Goal: Task Accomplishment & Management: Manage account settings

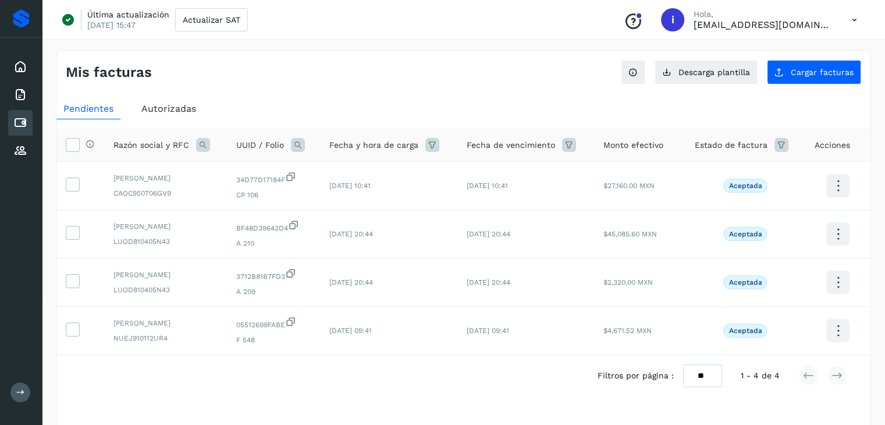
click at [21, 393] on icon at bounding box center [20, 392] width 9 height 9
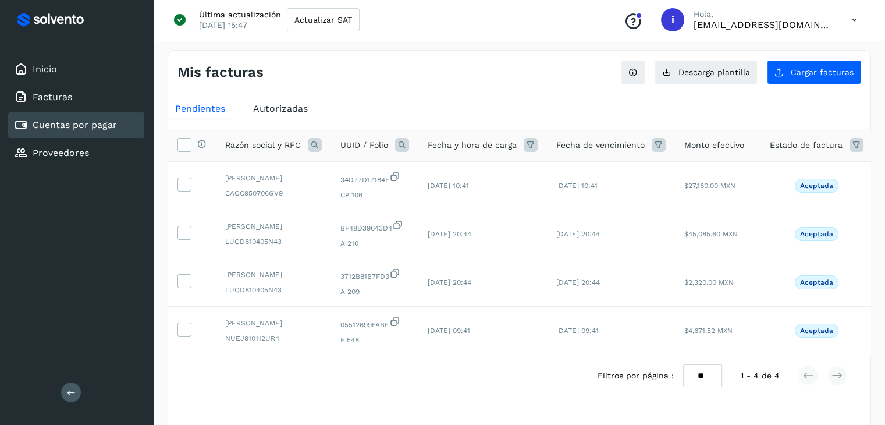
click at [836, 30] on div "Conoce nuestros beneficios i Hola, [EMAIL_ADDRESS][DOMAIN_NAME]" at bounding box center [740, 19] width 252 height 27
click at [867, 22] on div "Última actualización [DATE] 15:47 Actualizar SAT Conoce nuestros beneficios i H…" at bounding box center [519, 20] width 731 height 40
click at [851, 19] on icon at bounding box center [854, 20] width 24 height 24
click at [796, 68] on div "Cerrar sesión" at bounding box center [796, 75] width 138 height 22
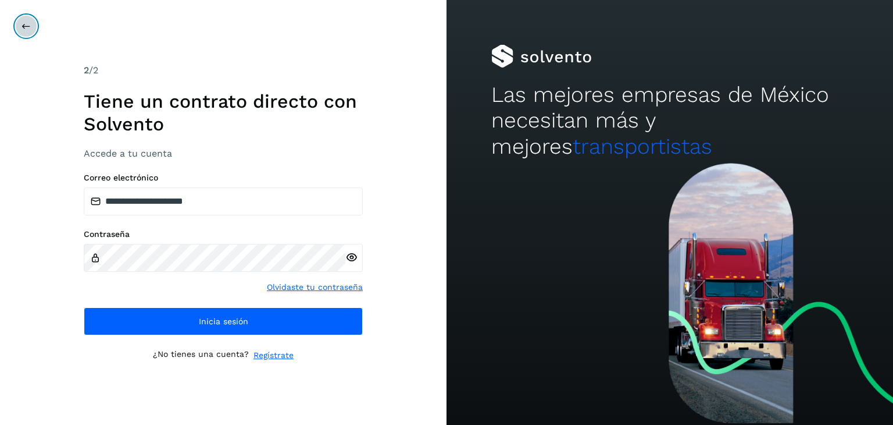
click at [27, 24] on icon at bounding box center [26, 26] width 9 height 9
